Goal: Task Accomplishment & Management: Manage account settings

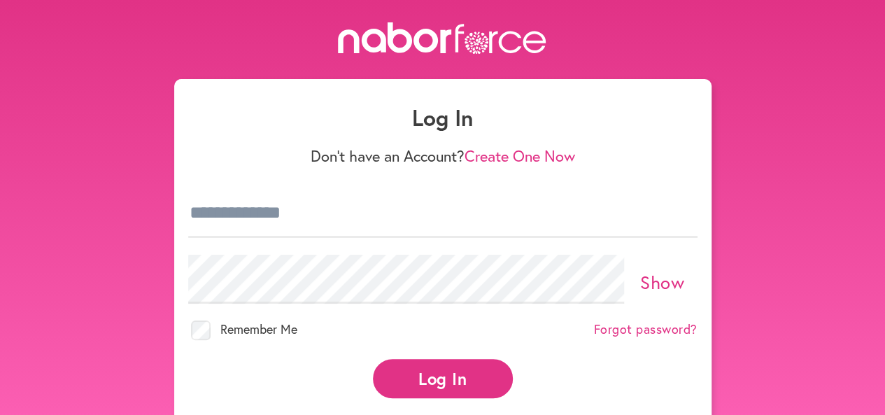
click at [462, 374] on button "Log In" at bounding box center [443, 378] width 140 height 38
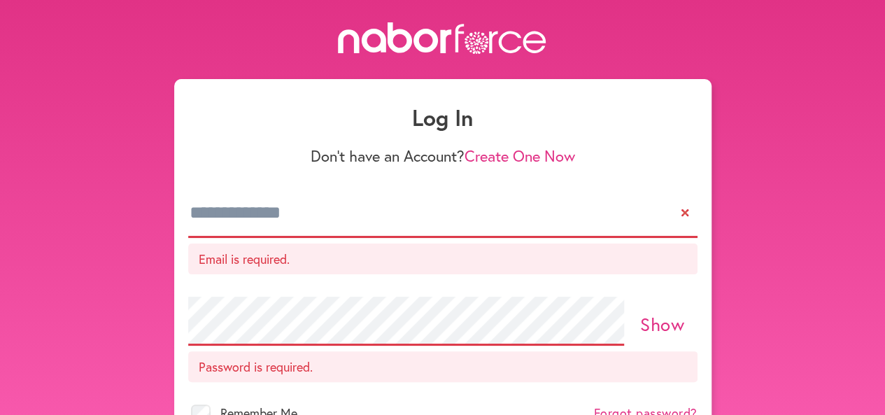
click at [256, 252] on p "Email is required." at bounding box center [442, 258] width 509 height 31
click at [200, 208] on input "email" at bounding box center [442, 213] width 509 height 49
type input "**********"
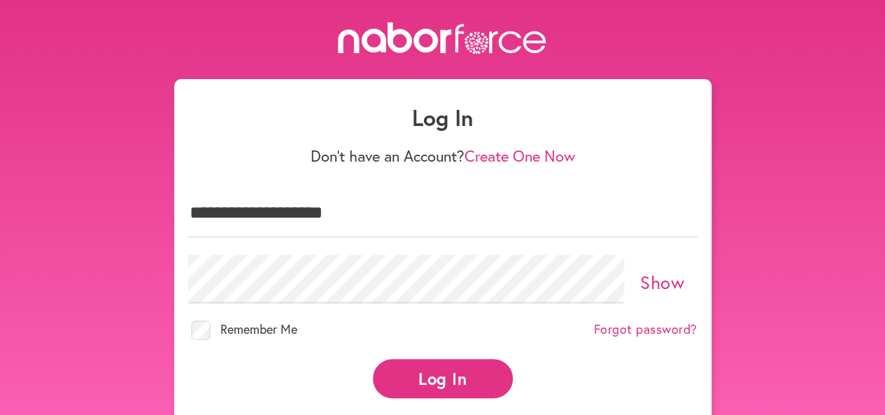
click at [456, 368] on button "Log In" at bounding box center [443, 378] width 140 height 38
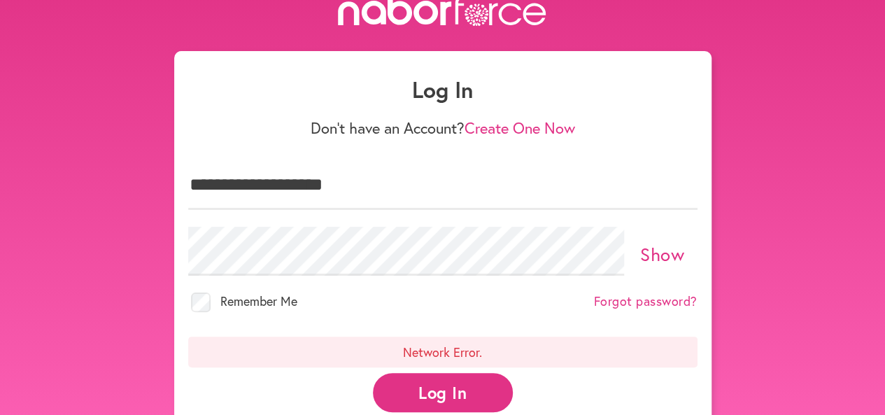
scroll to position [56, 0]
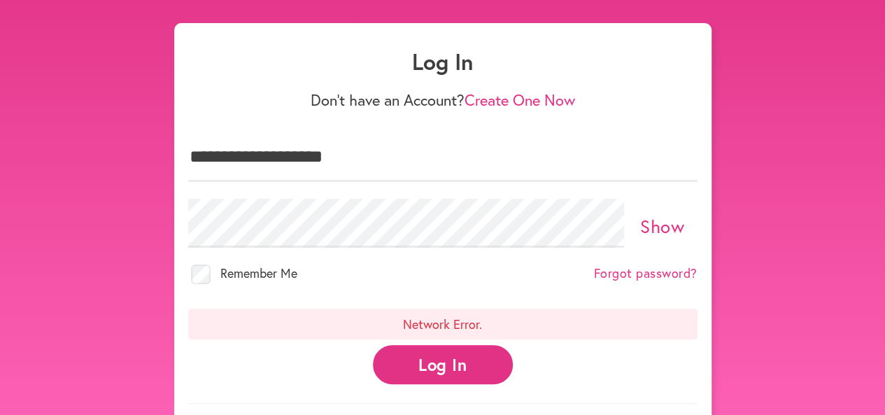
click at [456, 360] on button "Log In" at bounding box center [443, 364] width 140 height 38
click at [653, 222] on link "Show" at bounding box center [662, 226] width 44 height 24
click at [670, 220] on link "Hide" at bounding box center [662, 226] width 38 height 24
click at [417, 357] on button "Log In" at bounding box center [443, 364] width 140 height 38
click at [650, 266] on link "Forgot password?" at bounding box center [646, 273] width 104 height 15
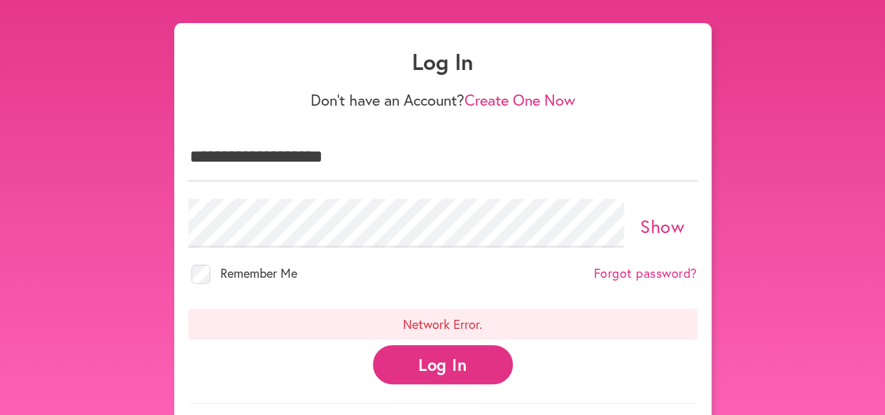
scroll to position [22, 0]
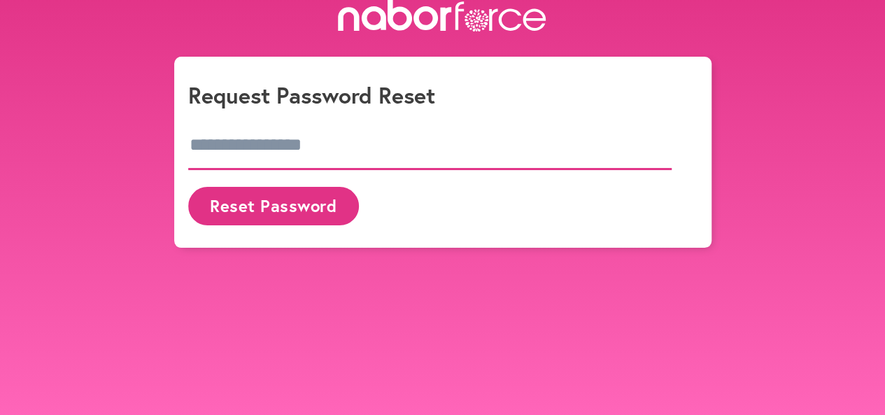
click at [199, 144] on input "email" at bounding box center [430, 145] width 484 height 49
type input "**********"
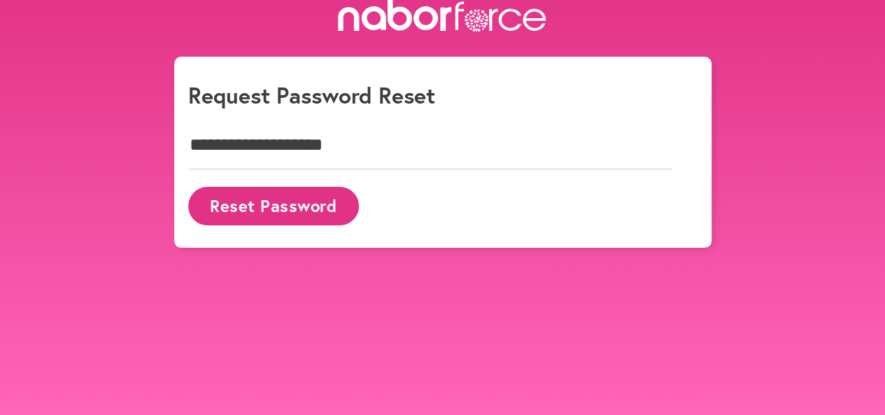
click at [234, 197] on button "Reset Password" at bounding box center [273, 206] width 171 height 38
click at [281, 201] on button "Reset Password" at bounding box center [273, 206] width 171 height 38
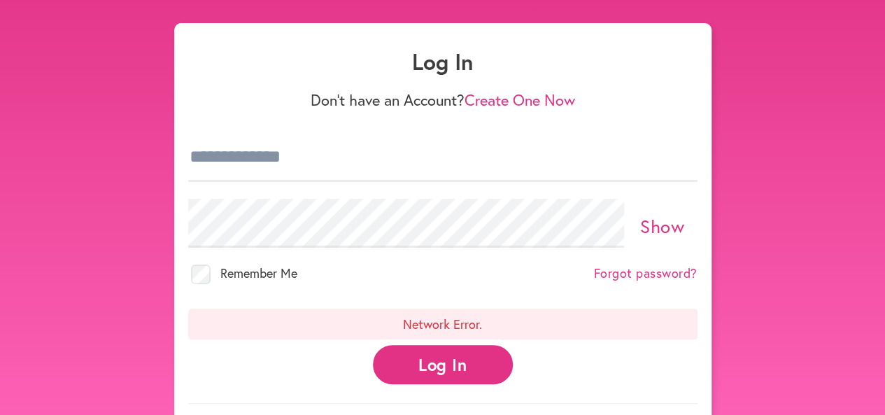
click at [783, 288] on div "Log In Don't have an Account? Create One Now Show Remember Me Forgot password? …" at bounding box center [442, 206] width 885 height 480
